Goal: Task Accomplishment & Management: Use online tool/utility

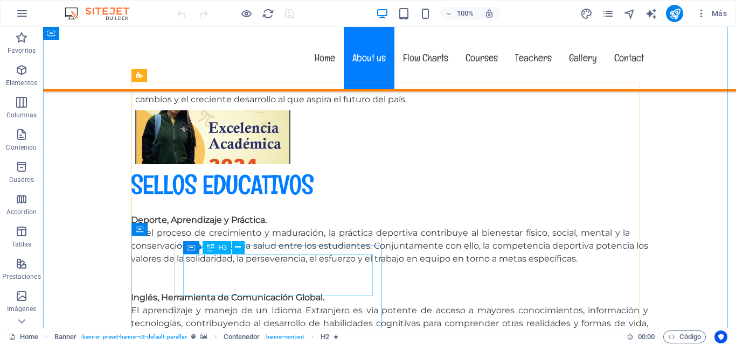
scroll to position [700, 0]
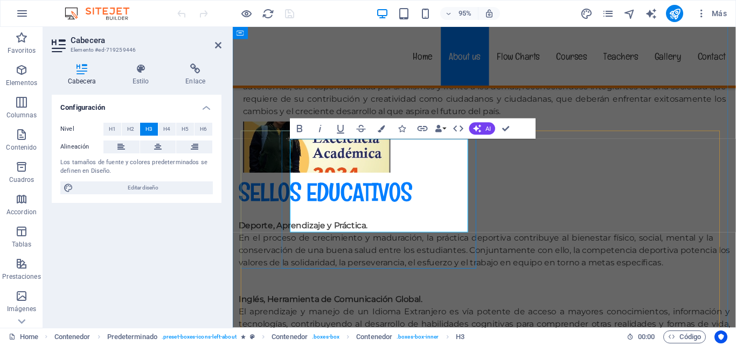
scroll to position [710, 0]
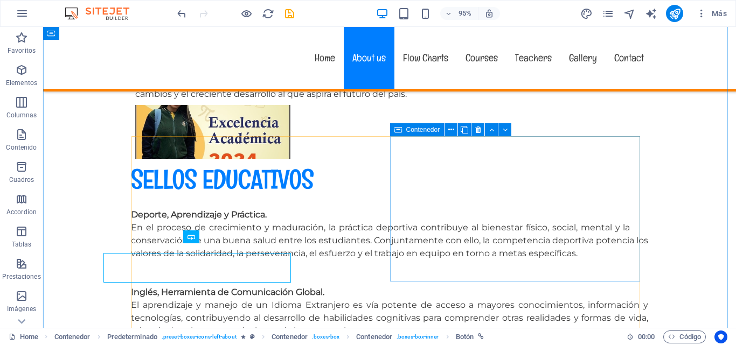
scroll to position [700, 0]
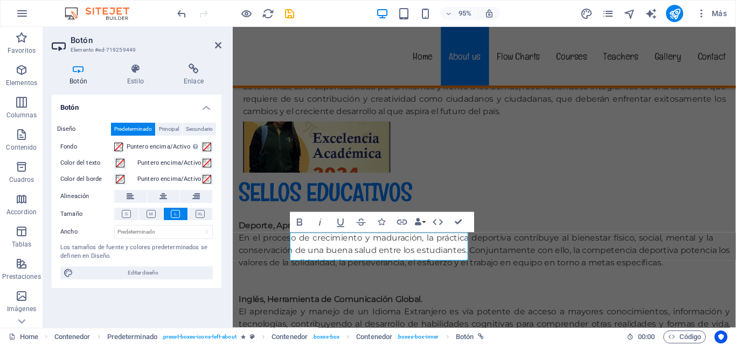
scroll to position [710, 0]
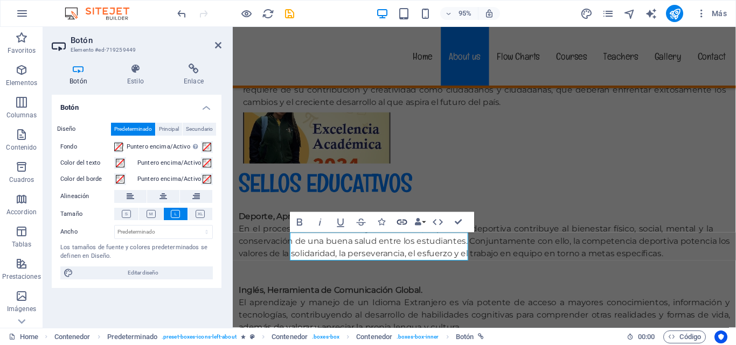
click at [401, 224] on icon "button" at bounding box center [402, 222] width 10 height 5
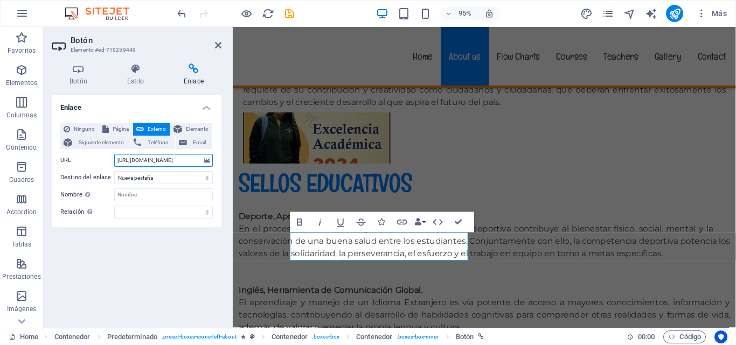
click at [158, 161] on input "[URL][DOMAIN_NAME]" at bounding box center [163, 160] width 99 height 13
drag, startPoint x: 348, startPoint y: 185, endPoint x: 281, endPoint y: 170, distance: 69.0
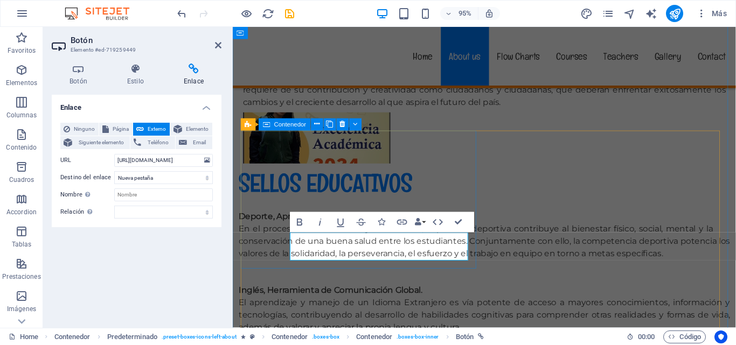
scroll to position [0, 0]
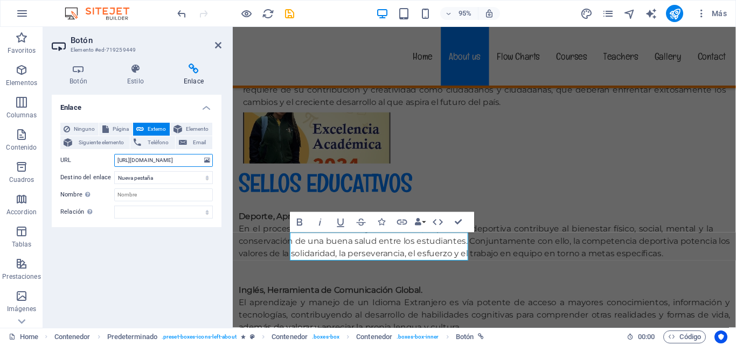
click at [115, 162] on input "[URL][DOMAIN_NAME]" at bounding box center [163, 160] width 99 height 13
click at [118, 161] on input "[URL][DOMAIN_NAME]" at bounding box center [163, 160] width 99 height 13
click at [123, 161] on input "[URL][DOMAIN_NAME]" at bounding box center [163, 160] width 99 height 13
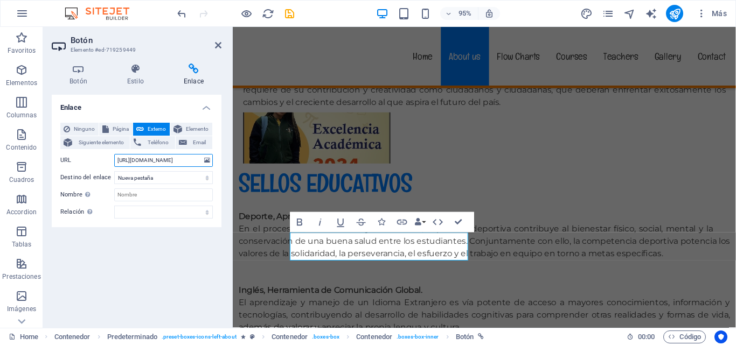
drag, startPoint x: 116, startPoint y: 158, endPoint x: 219, endPoint y: 162, distance: 102.4
click at [219, 162] on div "Ninguno Página Externo Elemento Siguiente elemento Teléfono Email Página Home S…" at bounding box center [137, 170] width 170 height 113
drag, startPoint x: 201, startPoint y: 161, endPoint x: 47, endPoint y: 157, distance: 154.6
click at [47, 157] on div "Botón Estilo Enlace Botón Diseño Predeterminado Principal Secundario Fondo Punt…" at bounding box center [136, 191] width 187 height 273
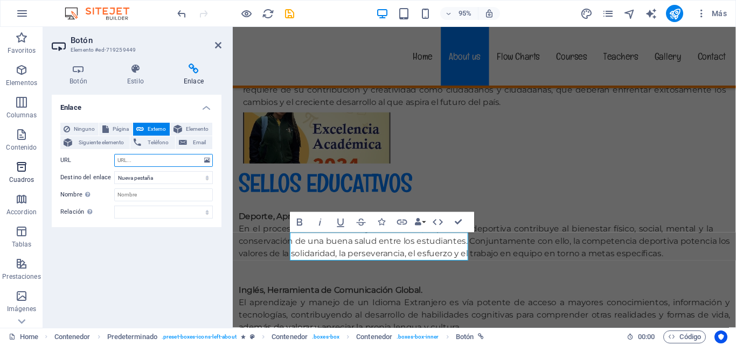
paste input "[URL][DOMAIN_NAME]"
type input "[URL][DOMAIN_NAME]"
click at [196, 225] on div "Ninguno Página Externo Elemento Siguiente elemento Teléfono Email Página Home S…" at bounding box center [137, 170] width 170 height 113
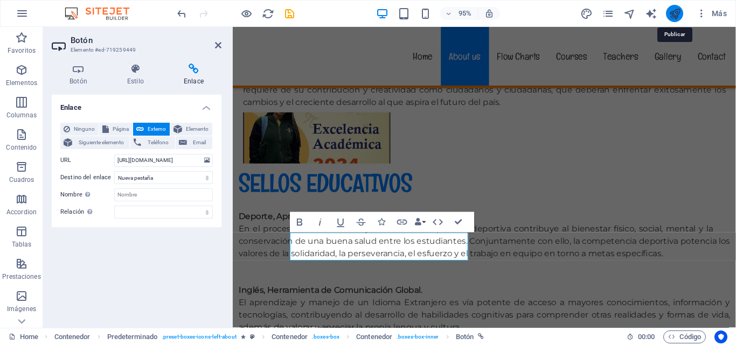
click at [674, 13] on icon "publish" at bounding box center [674, 14] width 12 height 12
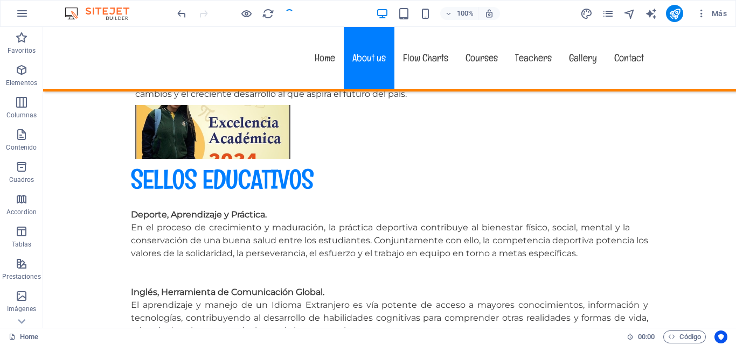
scroll to position [700, 0]
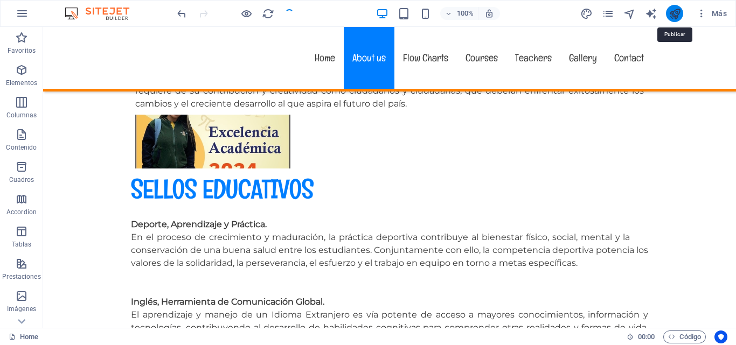
click at [678, 10] on icon "publish" at bounding box center [674, 14] width 12 height 12
checkbox input "false"
